Goal: Use online tool/utility: Use online tool/utility

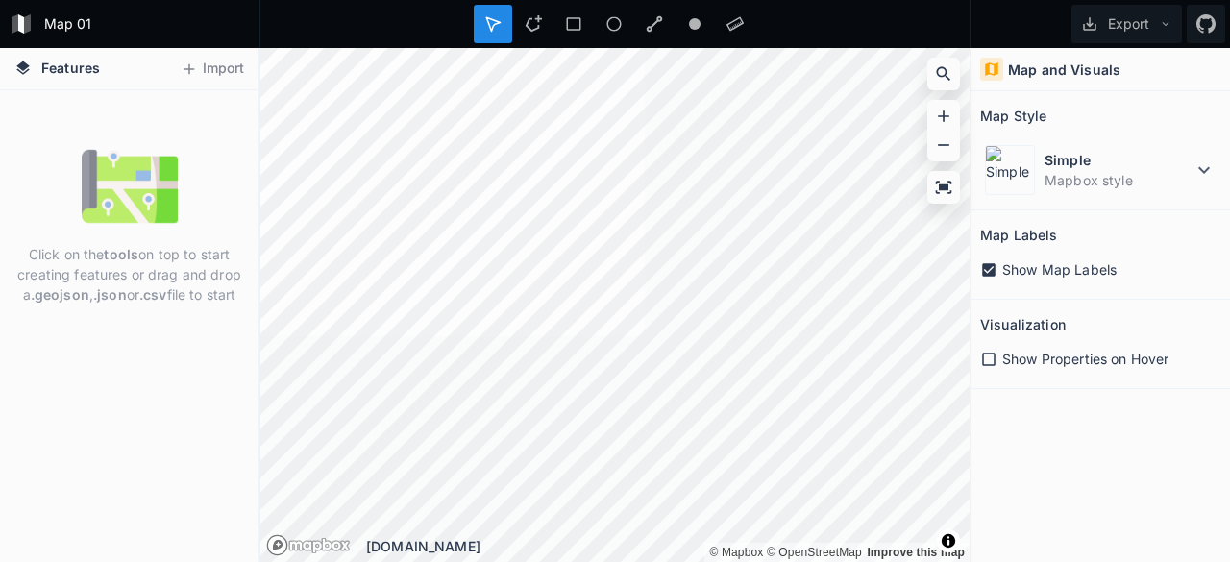
click at [1053, 75] on h4 "Map and Visuals" at bounding box center [1064, 70] width 112 height 20
click at [1020, 68] on h4 "Map and Visuals" at bounding box center [1064, 70] width 112 height 20
click at [988, 66] on icon at bounding box center [991, 68] width 13 height 13
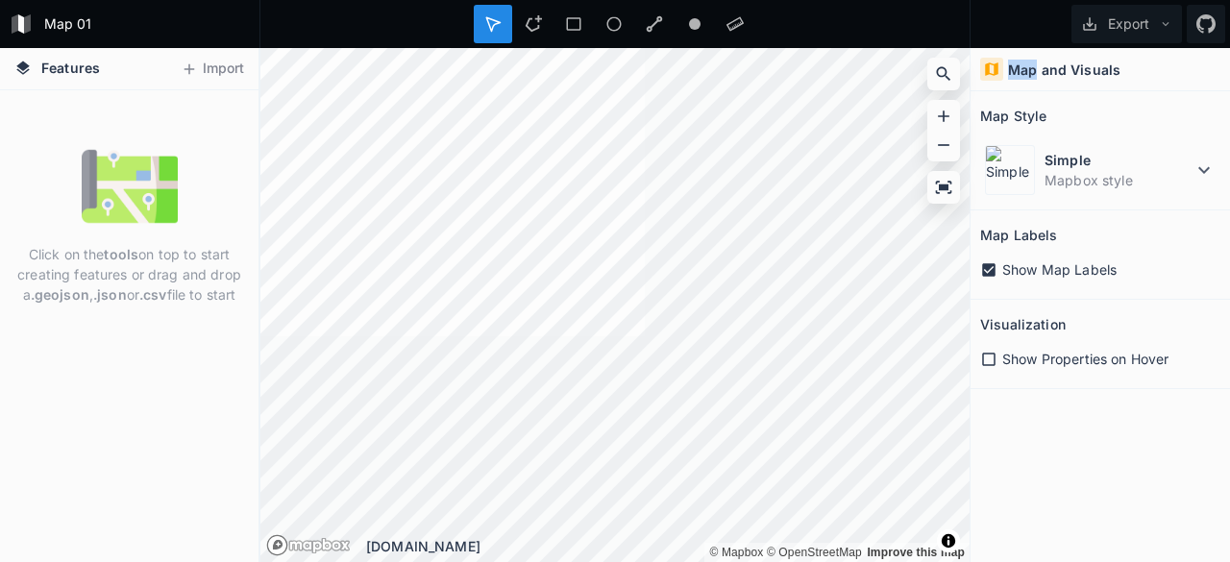
click at [988, 66] on icon at bounding box center [991, 68] width 13 height 13
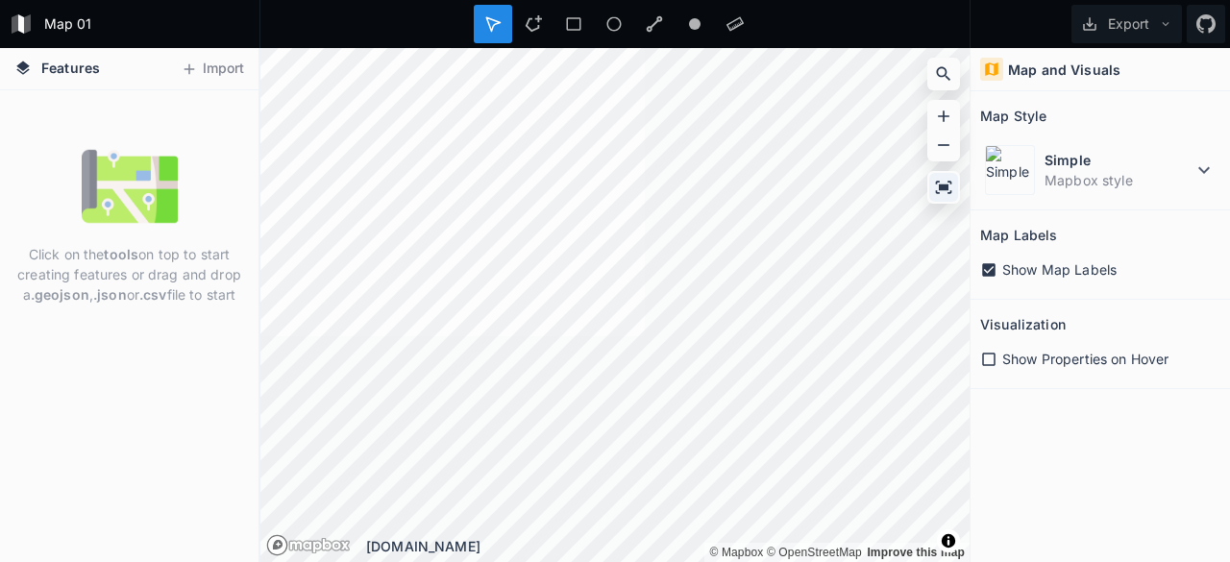
click at [939, 193] on icon at bounding box center [944, 187] width 16 height 12
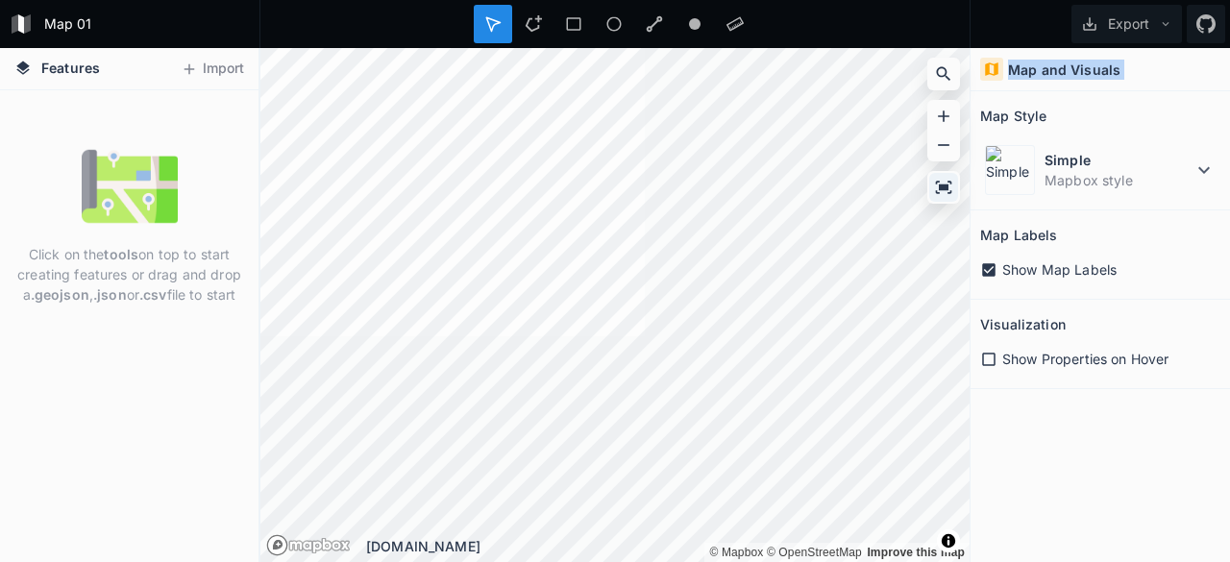
click at [939, 193] on icon at bounding box center [944, 187] width 16 height 12
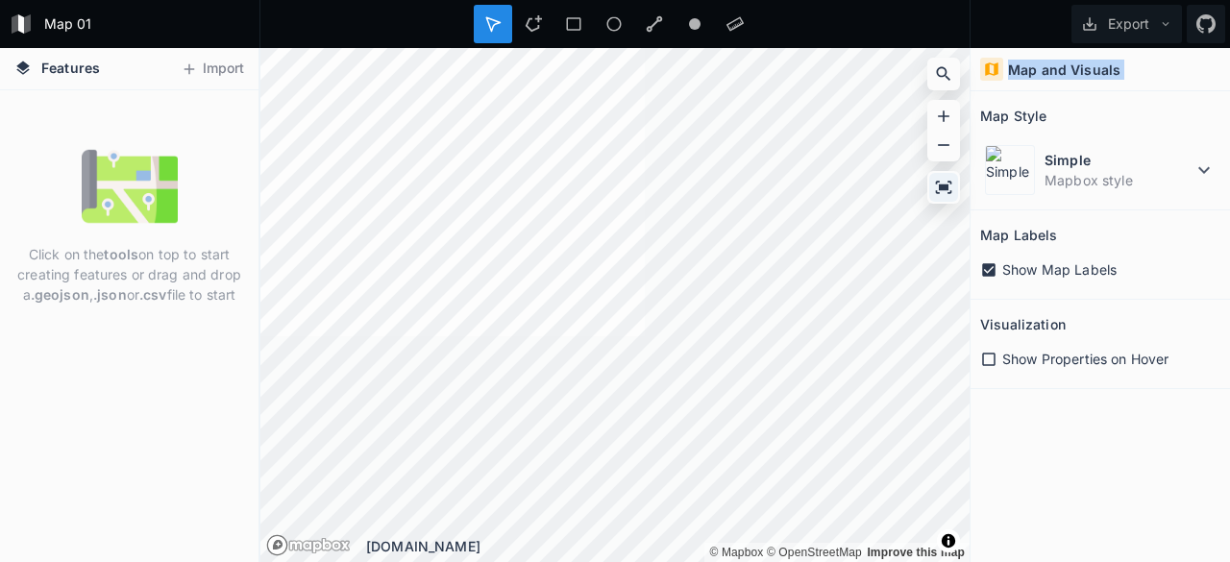
click at [939, 193] on icon at bounding box center [944, 187] width 16 height 12
click at [1166, 30] on icon at bounding box center [1165, 23] width 13 height 13
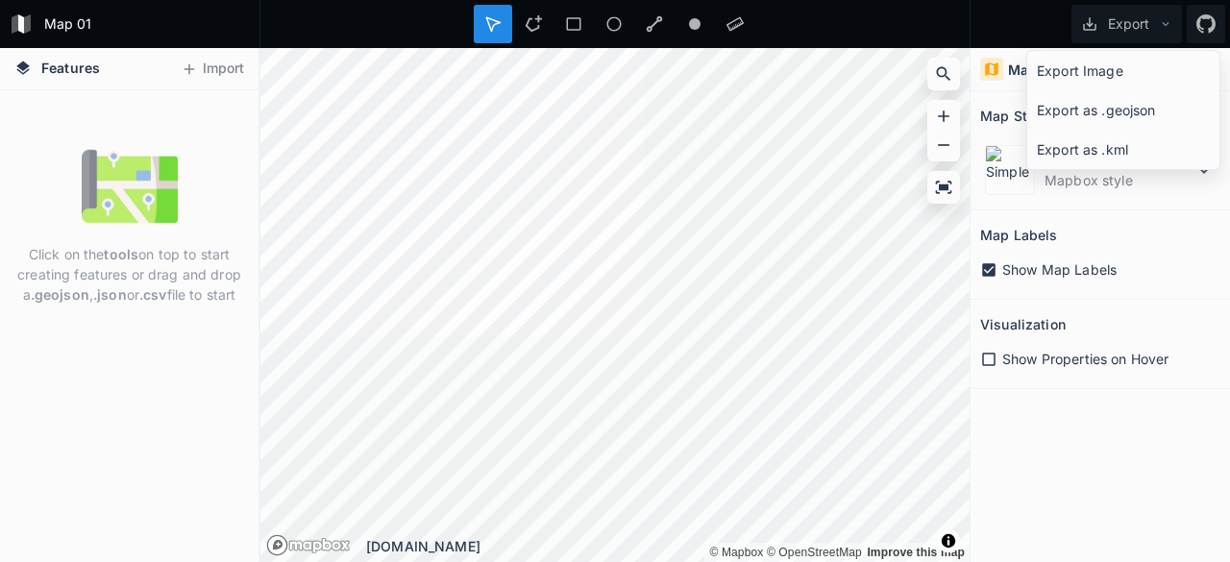
click at [1047, 369] on div "Show Properties on Hover" at bounding box center [1100, 358] width 240 height 39
click at [997, 355] on div "Show Properties on Hover" at bounding box center [1100, 359] width 240 height 20
click at [238, 64] on button "Import" at bounding box center [212, 69] width 83 height 31
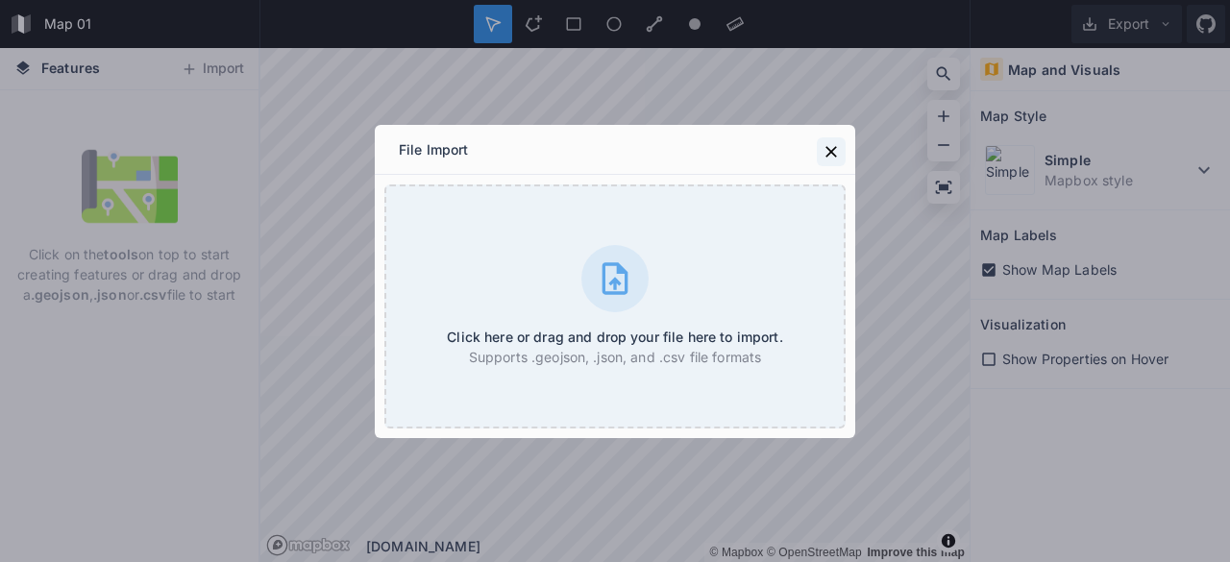
click at [828, 151] on icon at bounding box center [831, 151] width 19 height 19
